Goal: Find specific fact: Find specific fact

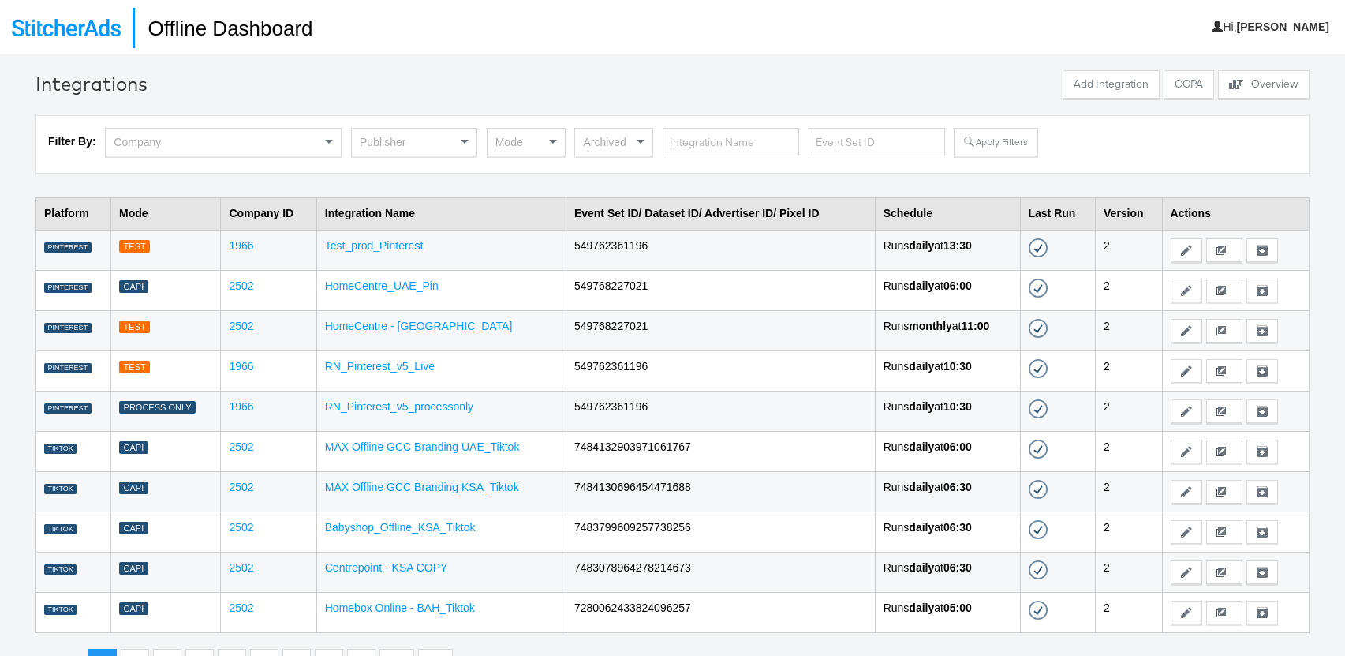
click at [358, 237] on td "Test_prod_Pinterest" at bounding box center [440, 250] width 249 height 40
click at [358, 243] on link "Test_prod_Pinterest" at bounding box center [374, 245] width 99 height 13
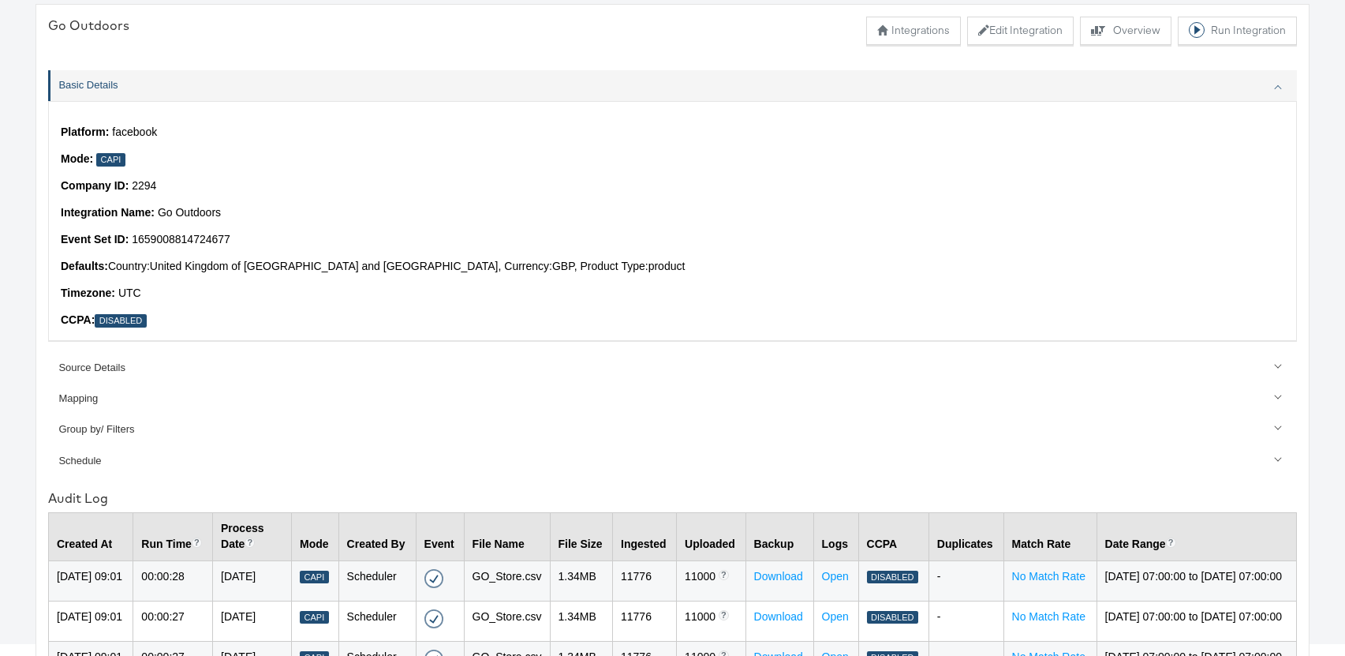
scroll to position [78, 0]
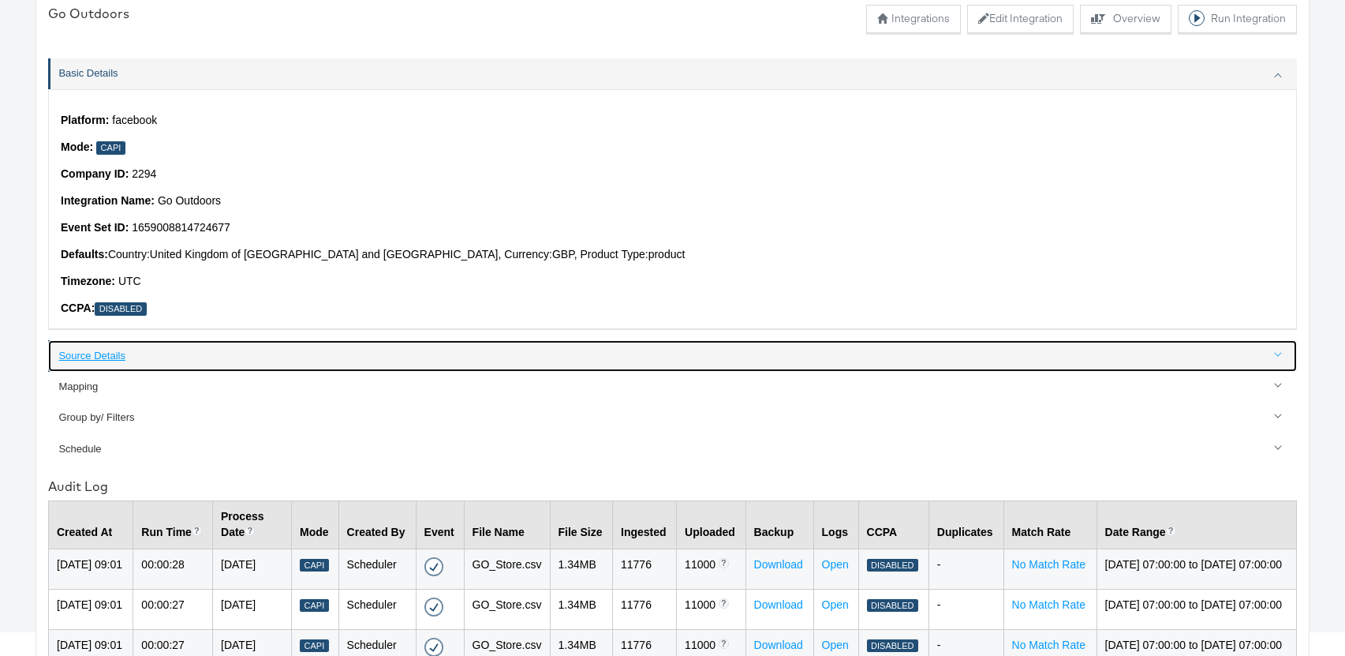
click at [99, 355] on div "Source Details" at bounding box center [673, 356] width 1230 height 15
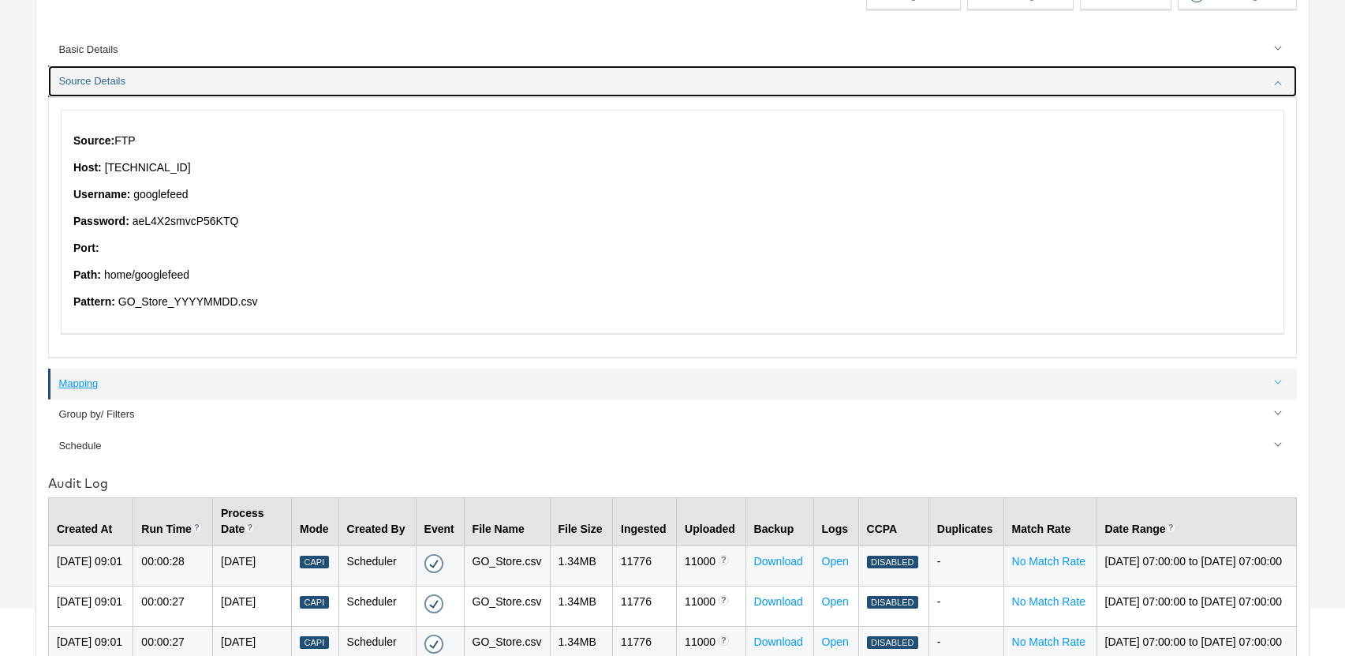
scroll to position [103, 0]
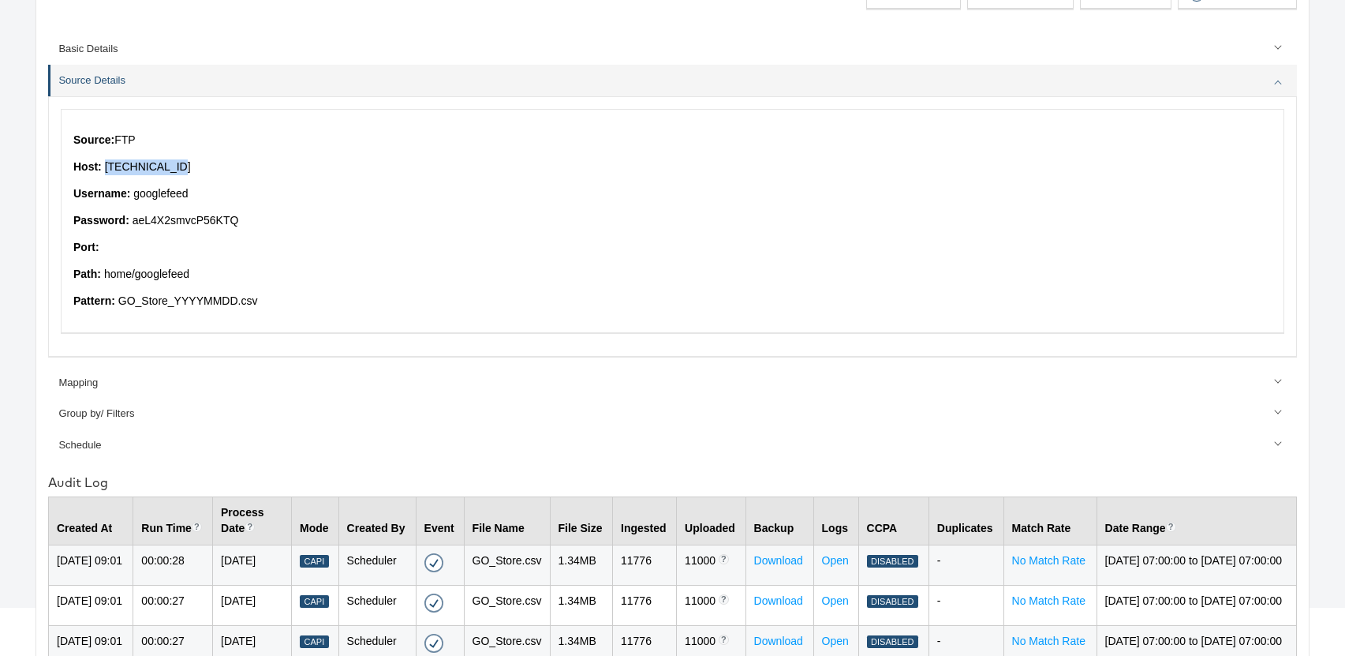
drag, startPoint x: 104, startPoint y: 163, endPoint x: 180, endPoint y: 163, distance: 75.7
click at [180, 163] on p "Host: 52.178.128.46" at bounding box center [672, 167] width 1198 height 16
copy p "52.178.128.46"
click at [157, 191] on p "Username: googlefeed" at bounding box center [672, 194] width 1198 height 16
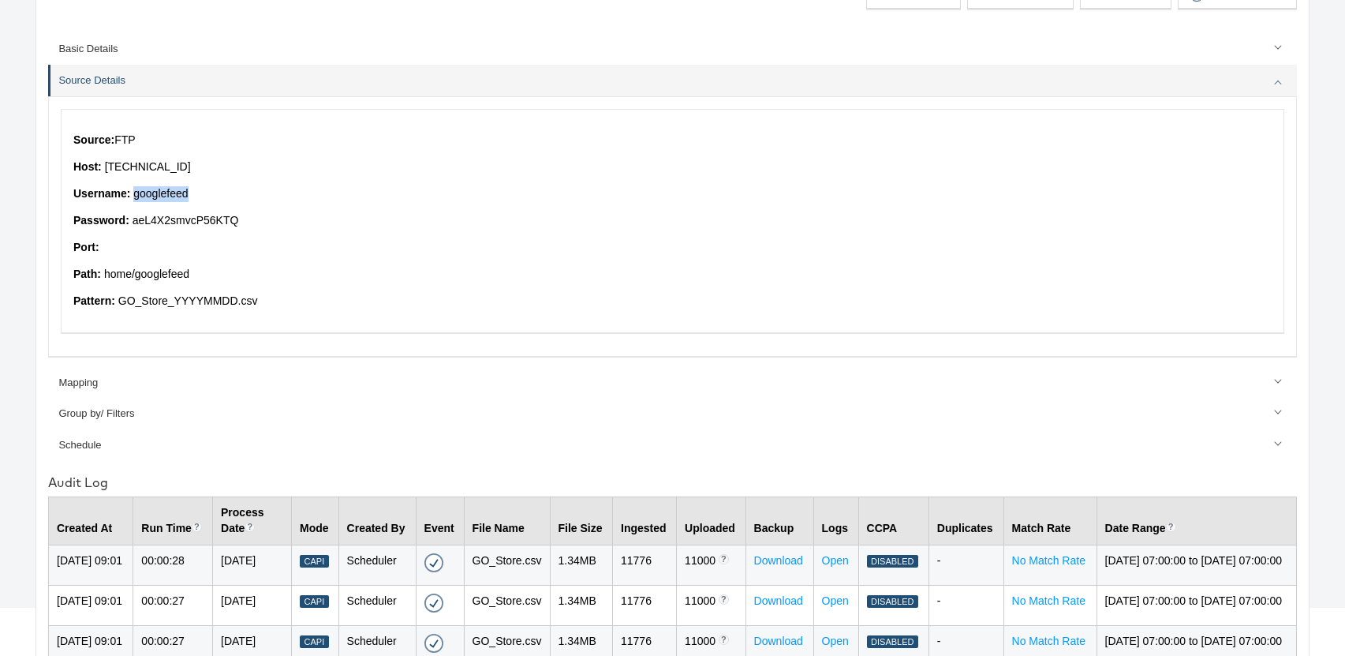
copy p "googlefeed"
click at [205, 219] on p "Password: aeL4X2smvcP56KTQ" at bounding box center [672, 221] width 1198 height 16
copy p "aeL4X2smvcP56KTQ"
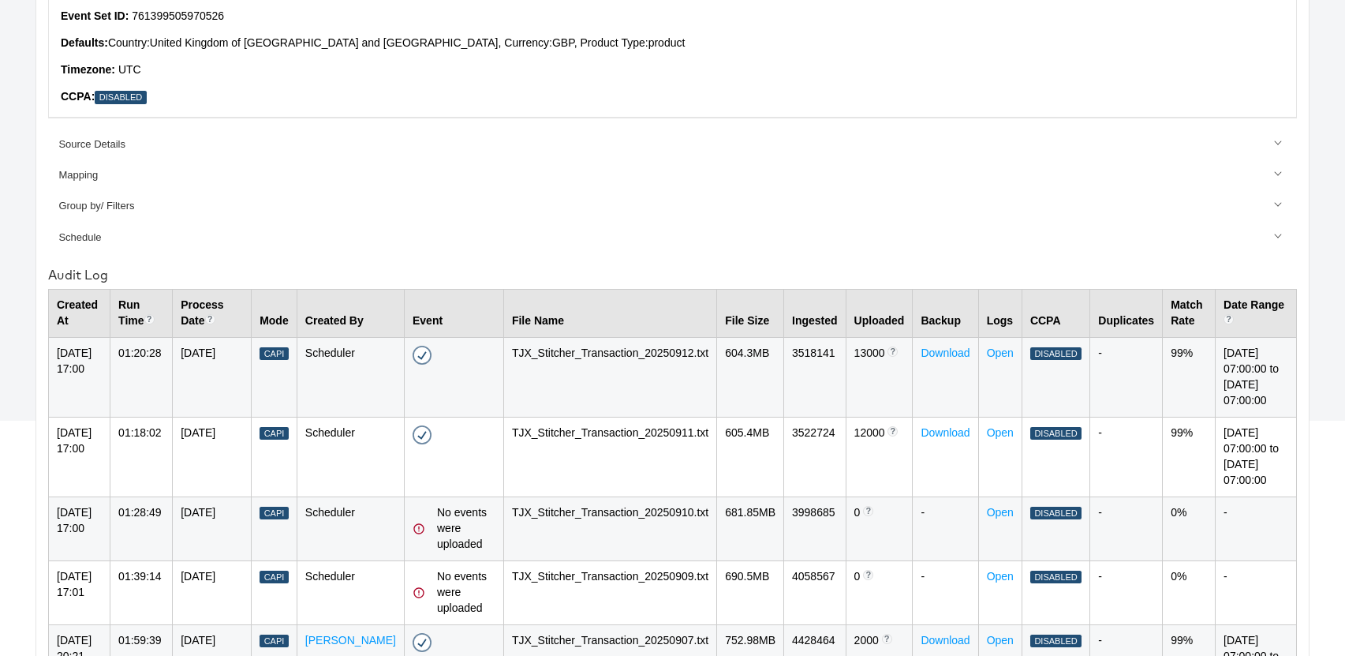
scroll to position [290, 0]
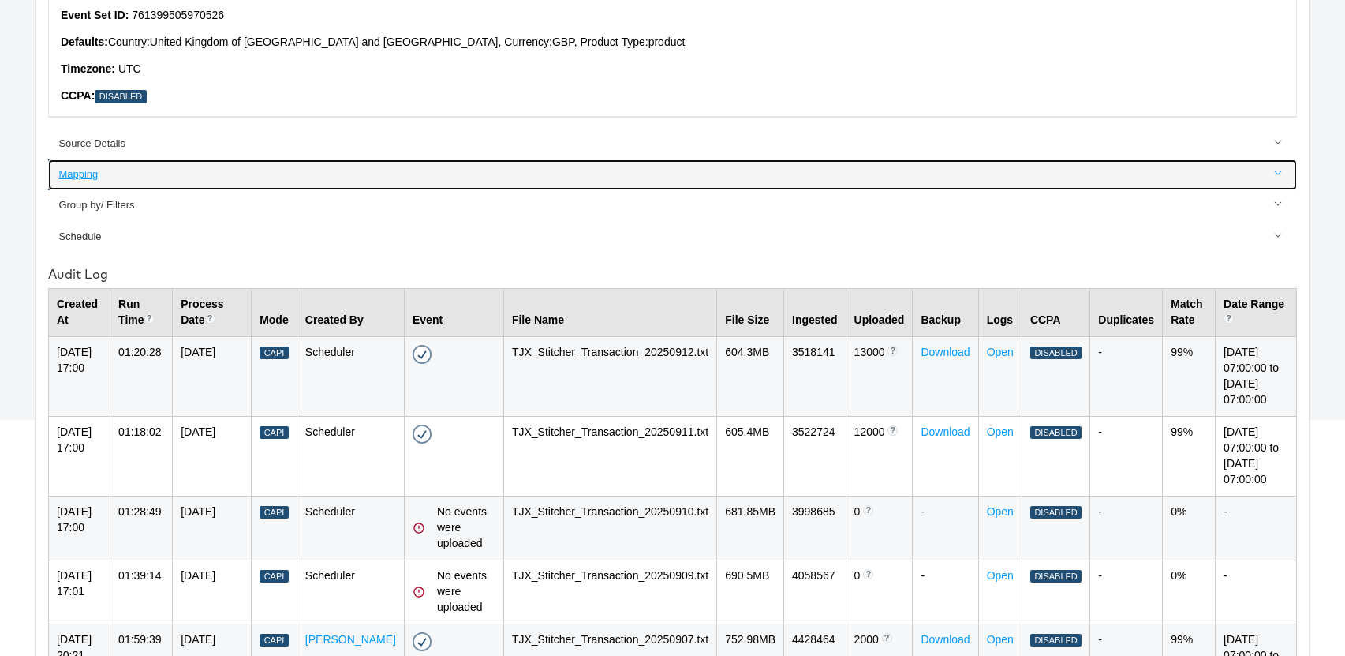
click at [96, 174] on div "Mapping" at bounding box center [673, 174] width 1230 height 15
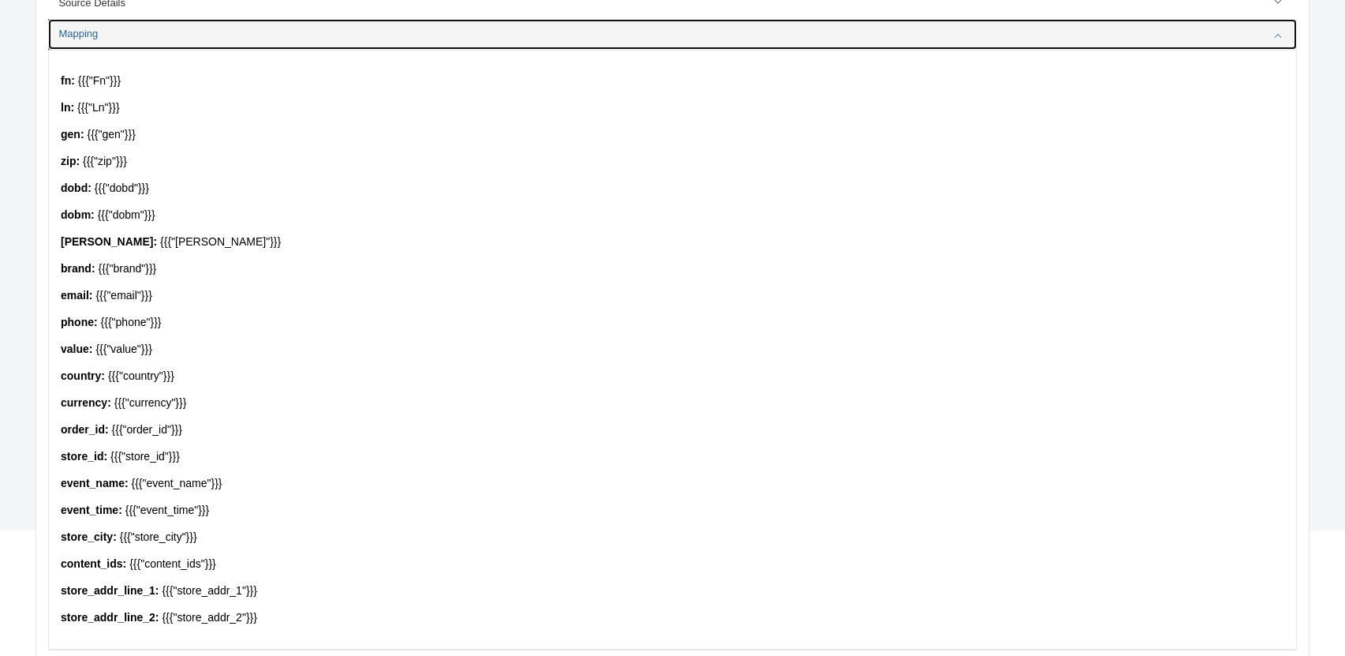
scroll to position [24, 0]
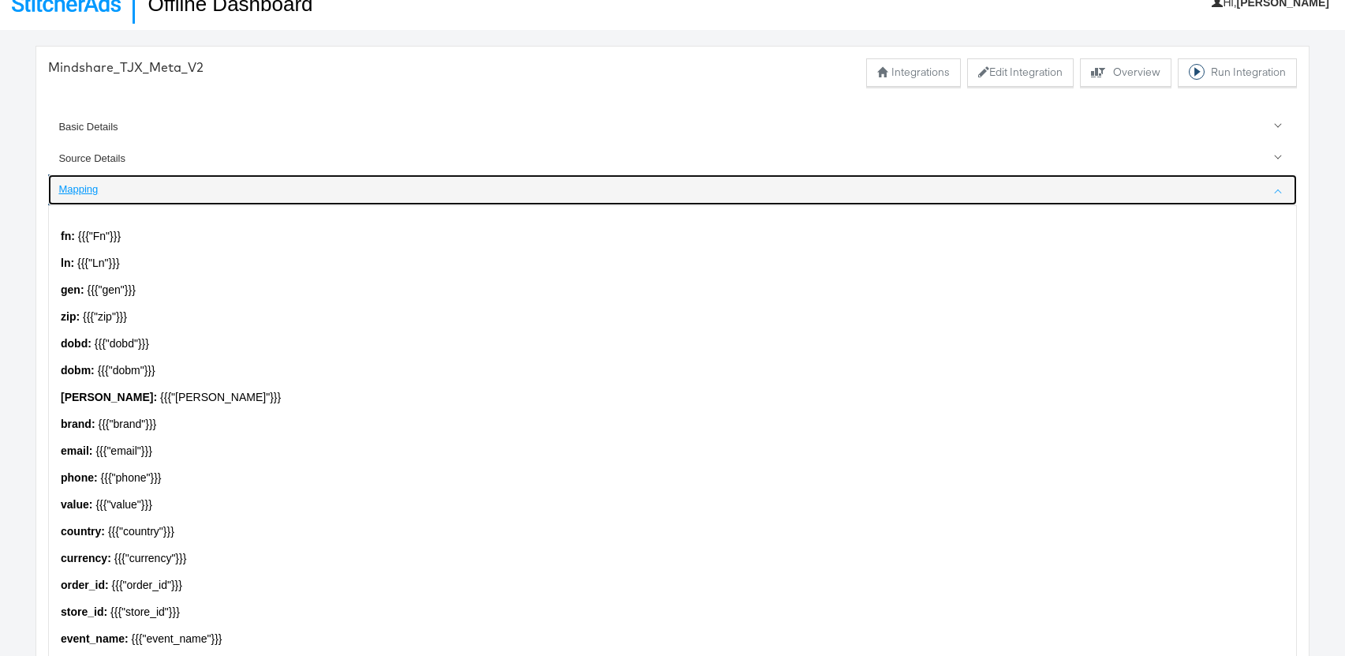
click at [76, 185] on div "Mapping" at bounding box center [673, 189] width 1230 height 15
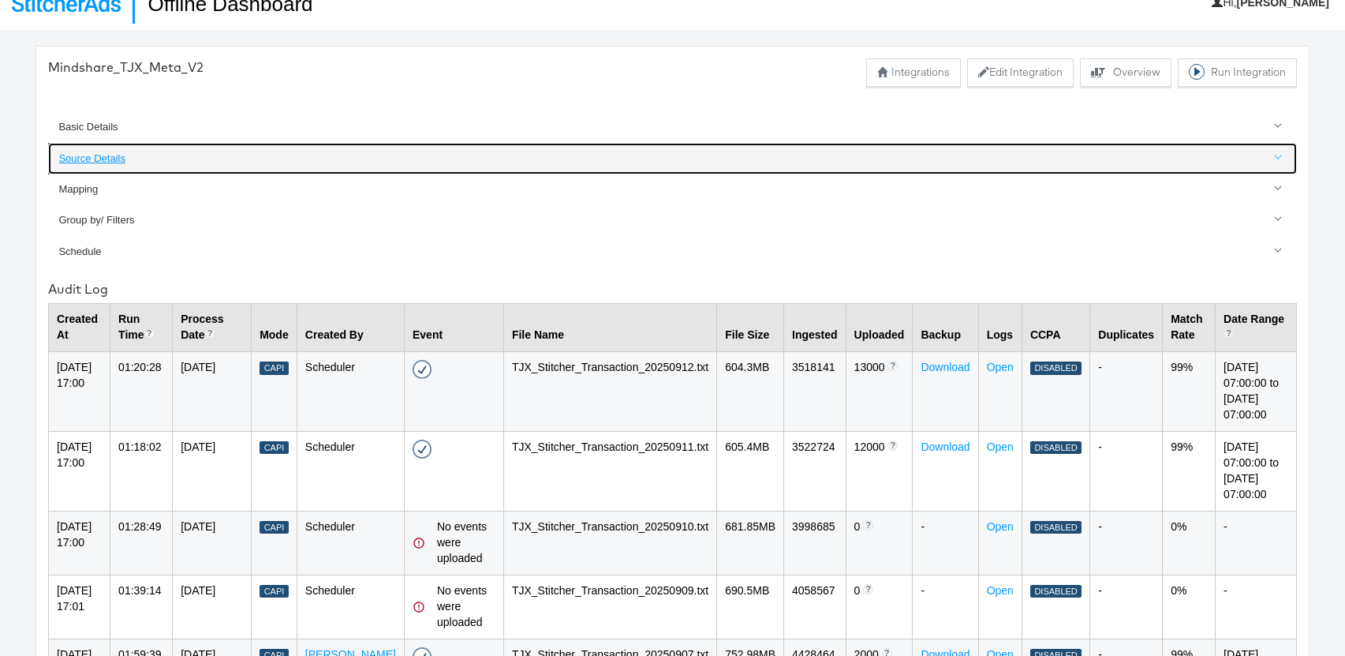
click at [84, 160] on div "Source Details" at bounding box center [673, 158] width 1230 height 15
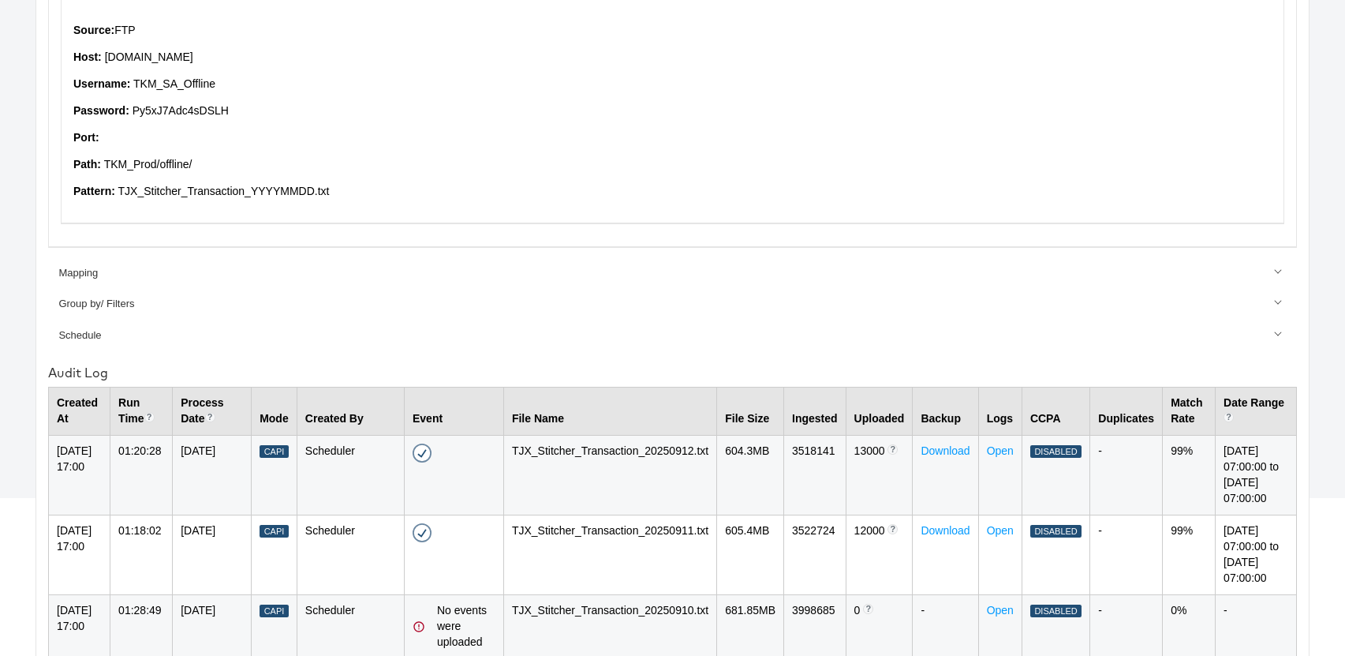
scroll to position [0, 0]
